Goal: Task Accomplishment & Management: Manage account settings

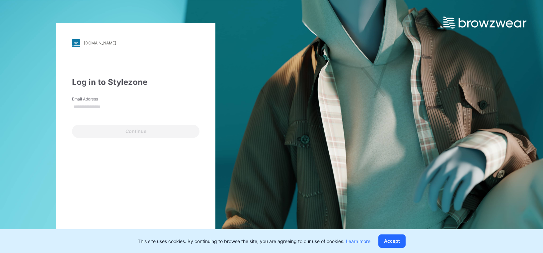
click at [117, 107] on input "Email Address" at bounding box center [135, 107] width 127 height 10
click at [112, 107] on input "Email Address" at bounding box center [135, 107] width 127 height 10
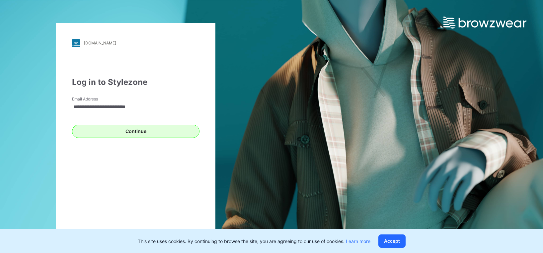
type input "**********"
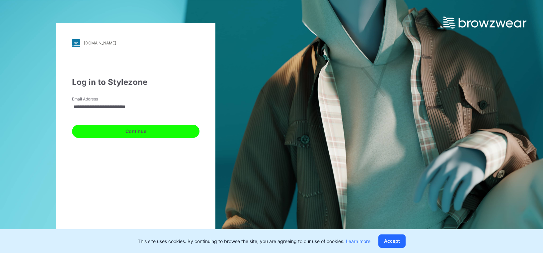
click at [171, 135] on button "Continue" at bounding box center [135, 131] width 127 height 13
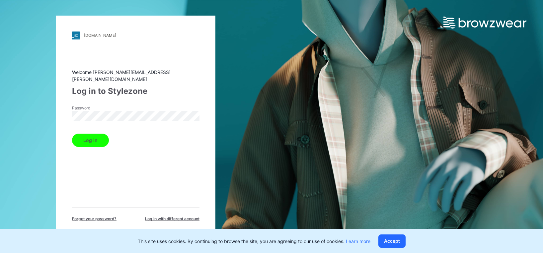
click at [72, 134] on button "Log in" at bounding box center [90, 140] width 37 height 13
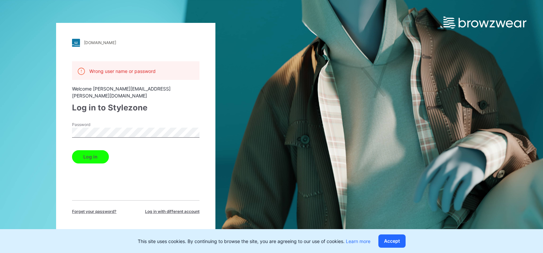
click at [116, 42] on div "[DOMAIN_NAME]" at bounding box center [100, 42] width 32 height 5
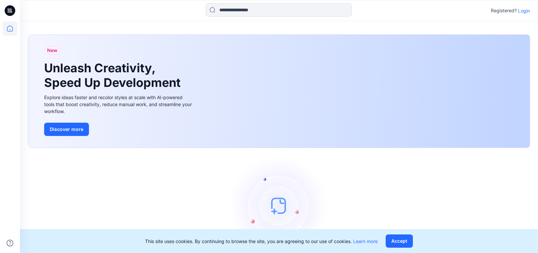
click at [113, 14] on div at bounding box center [84, 10] width 129 height 15
click at [18, 11] on div at bounding box center [9, 10] width 21 height 21
click at [11, 11] on icon at bounding box center [10, 10] width 11 height 11
click at [12, 32] on icon at bounding box center [10, 28] width 15 height 15
click at [519, 14] on p "Login" at bounding box center [524, 10] width 12 height 7
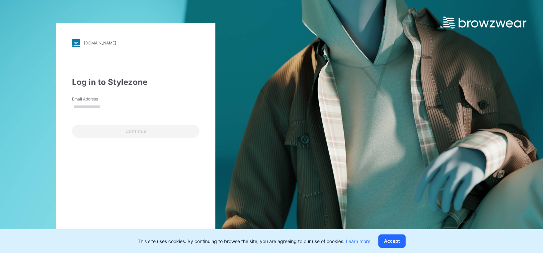
click at [109, 105] on input "Email Address" at bounding box center [135, 107] width 127 height 10
click at [176, 80] on div "Log in to Stylezone" at bounding box center [135, 82] width 127 height 12
click at [388, 242] on button "Accept" at bounding box center [391, 241] width 27 height 13
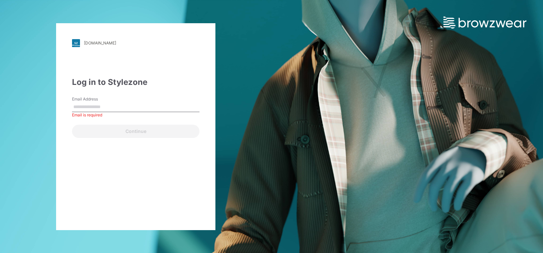
click at [180, 171] on div "[DOMAIN_NAME] Loading... Log in to Stylezone Email Address Email is required Co…" at bounding box center [135, 126] width 159 height 207
click at [181, 187] on div "[DOMAIN_NAME] Loading... Log in to Stylezone Email Address Email is required Co…" at bounding box center [135, 126] width 159 height 207
click at [154, 190] on div "[DOMAIN_NAME] Loading... Log in to Stylezone Email Address Email is required Co…" at bounding box center [135, 126] width 159 height 207
click at [258, 135] on div "[DOMAIN_NAME] Loading... Log in to Stylezone Email Address Email is required Co…" at bounding box center [135, 126] width 271 height 253
click at [372, 85] on div "[DOMAIN_NAME] Loading... Log in to Stylezone Email Address Email is required Co…" at bounding box center [271, 126] width 543 height 253
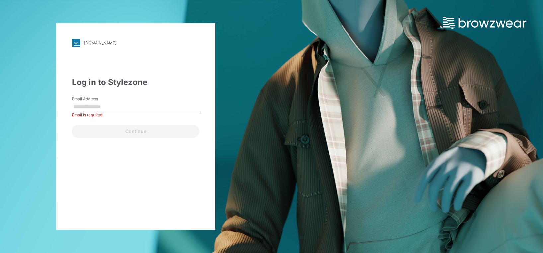
click at [320, 100] on div "[DOMAIN_NAME] Loading... Log in to Stylezone Email Address Email is required Co…" at bounding box center [271, 126] width 543 height 253
click at [143, 104] on input "Email Address" at bounding box center [135, 107] width 127 height 10
click at [238, 80] on div "[DOMAIN_NAME] Loading... Log in to Stylezone Email Address Email is required Co…" at bounding box center [135, 126] width 271 height 253
click at [251, 97] on div "[DOMAIN_NAME] Loading... Log in to Stylezone Email Address Email is required Co…" at bounding box center [135, 126] width 271 height 253
click at [155, 56] on div "[DOMAIN_NAME] Loading... Log in to Stylezone Email Address Email is required Co…" at bounding box center [135, 126] width 159 height 207
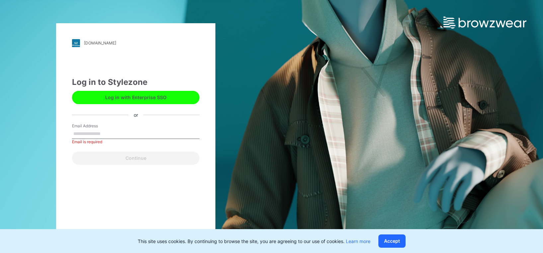
click at [116, 43] on div "kontoor.stylezone.com" at bounding box center [100, 42] width 32 height 5
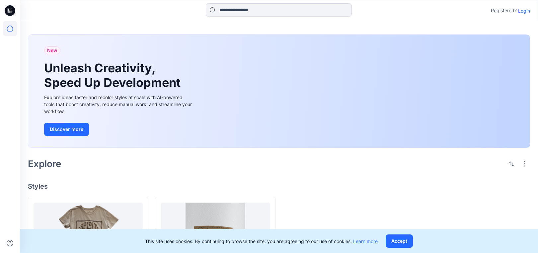
click at [104, 14] on div at bounding box center [84, 10] width 129 height 15
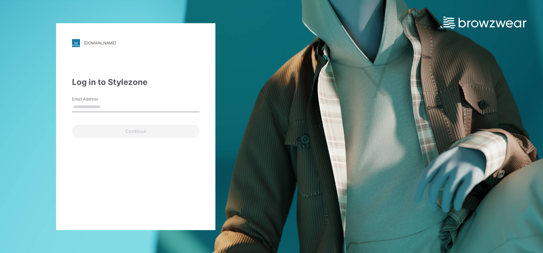
click at [105, 103] on input "Email Address" at bounding box center [135, 107] width 127 height 10
click at [105, 106] on input "Email Address" at bounding box center [135, 107] width 127 height 10
type input "**********"
click at [119, 158] on div "**********" at bounding box center [135, 126] width 159 height 207
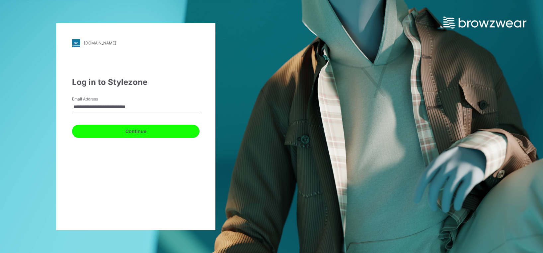
click at [157, 134] on button "Continue" at bounding box center [135, 131] width 127 height 13
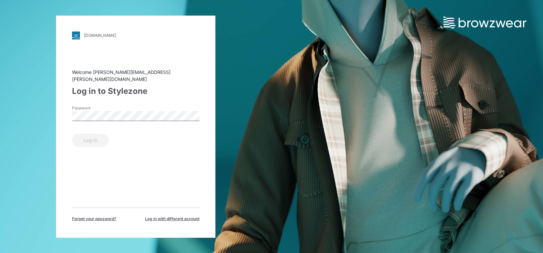
click at [148, 106] on div "Password" at bounding box center [135, 115] width 127 height 20
click at [97, 218] on span "Forget your password?" at bounding box center [94, 219] width 44 height 6
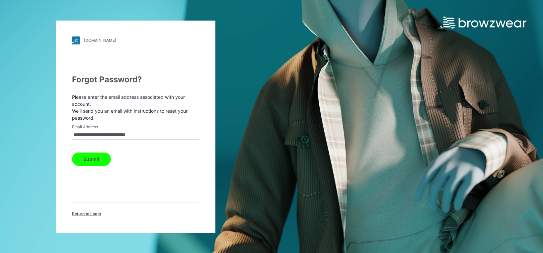
click at [168, 131] on input "**********" at bounding box center [135, 135] width 127 height 10
click at [98, 155] on button "Submit" at bounding box center [91, 159] width 39 height 13
